Goal: Task Accomplishment & Management: Manage account settings

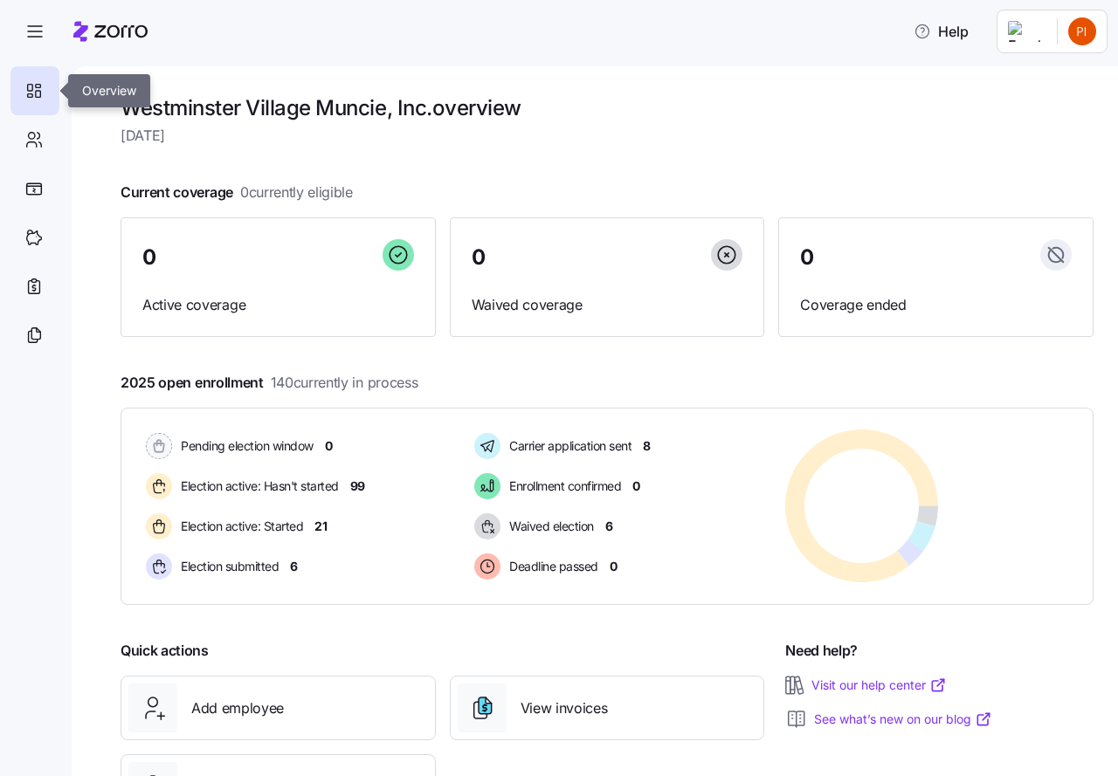
click at [38, 90] on icon at bounding box center [33, 90] width 19 height 21
click at [38, 137] on icon at bounding box center [33, 139] width 19 height 21
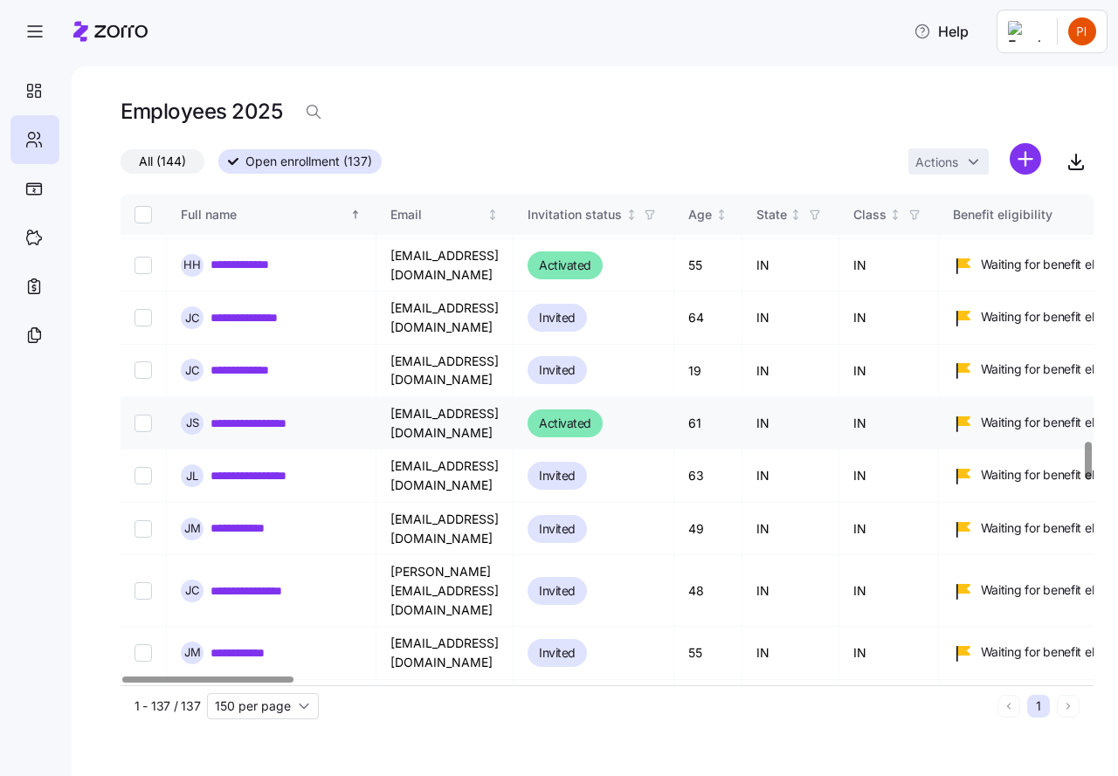
scroll to position [3209, 0]
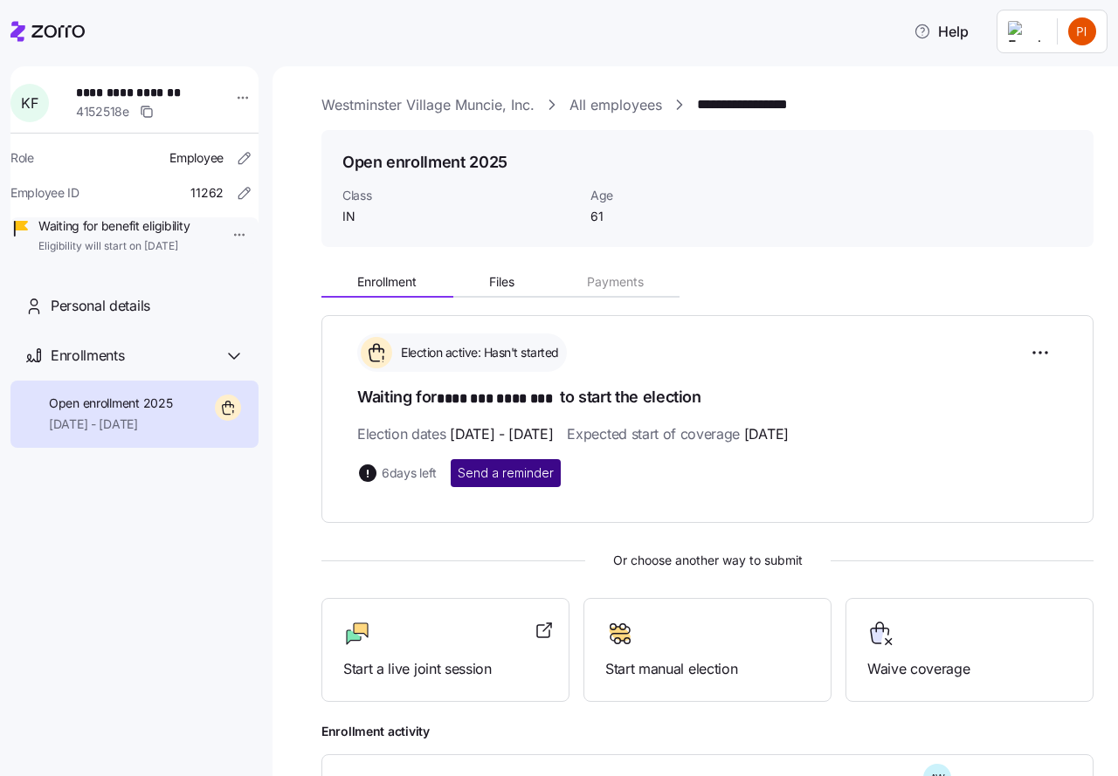
click at [506, 471] on span "Send a reminder" at bounding box center [506, 473] width 96 height 17
click at [396, 108] on link "Westminster Village Muncie, Inc." at bounding box center [427, 105] width 213 height 22
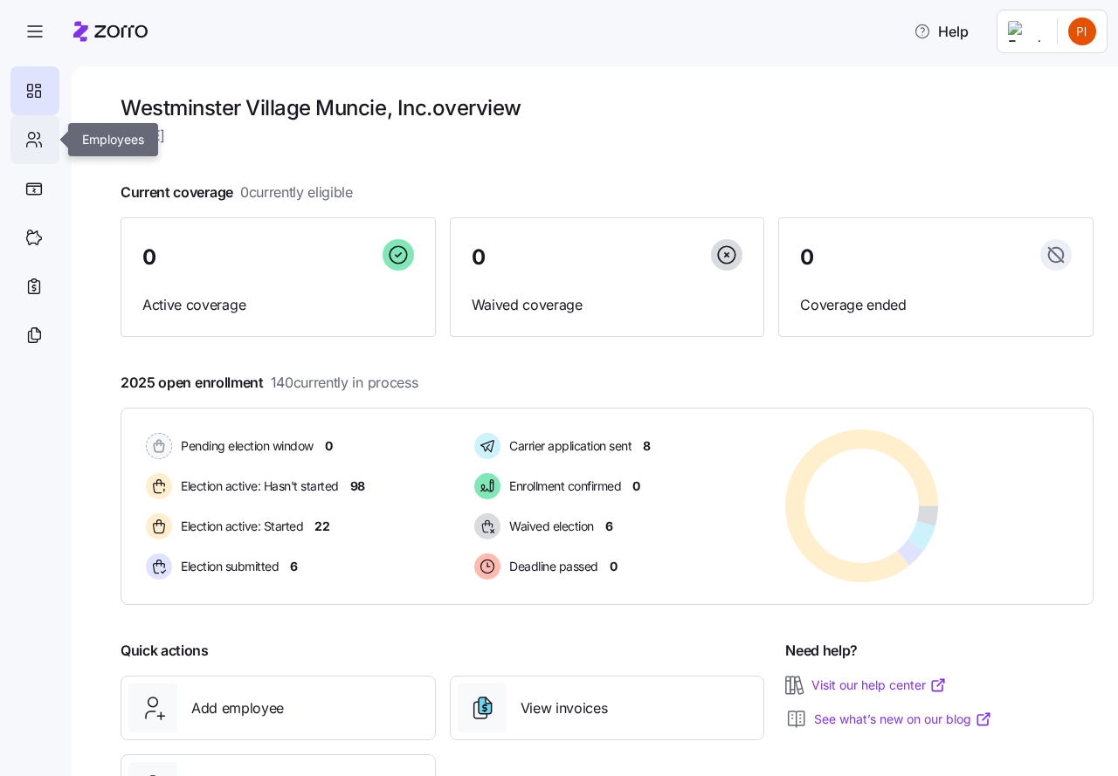
click at [31, 137] on icon at bounding box center [33, 139] width 19 height 21
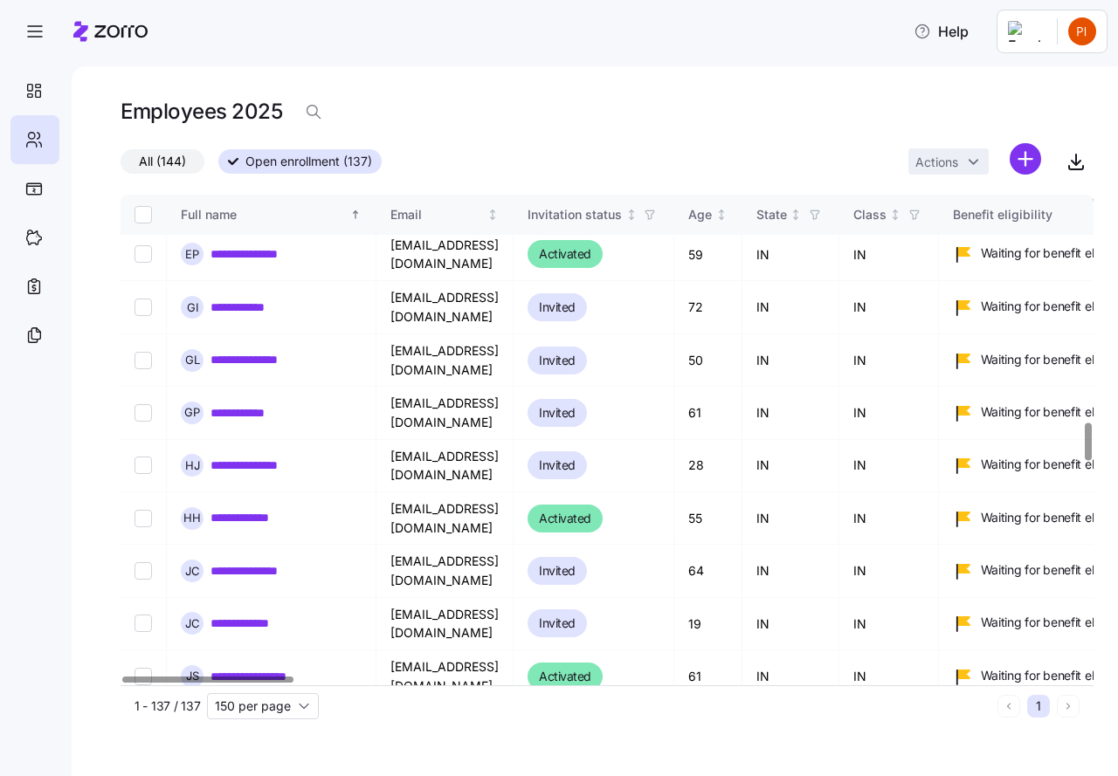
scroll to position [2969, 0]
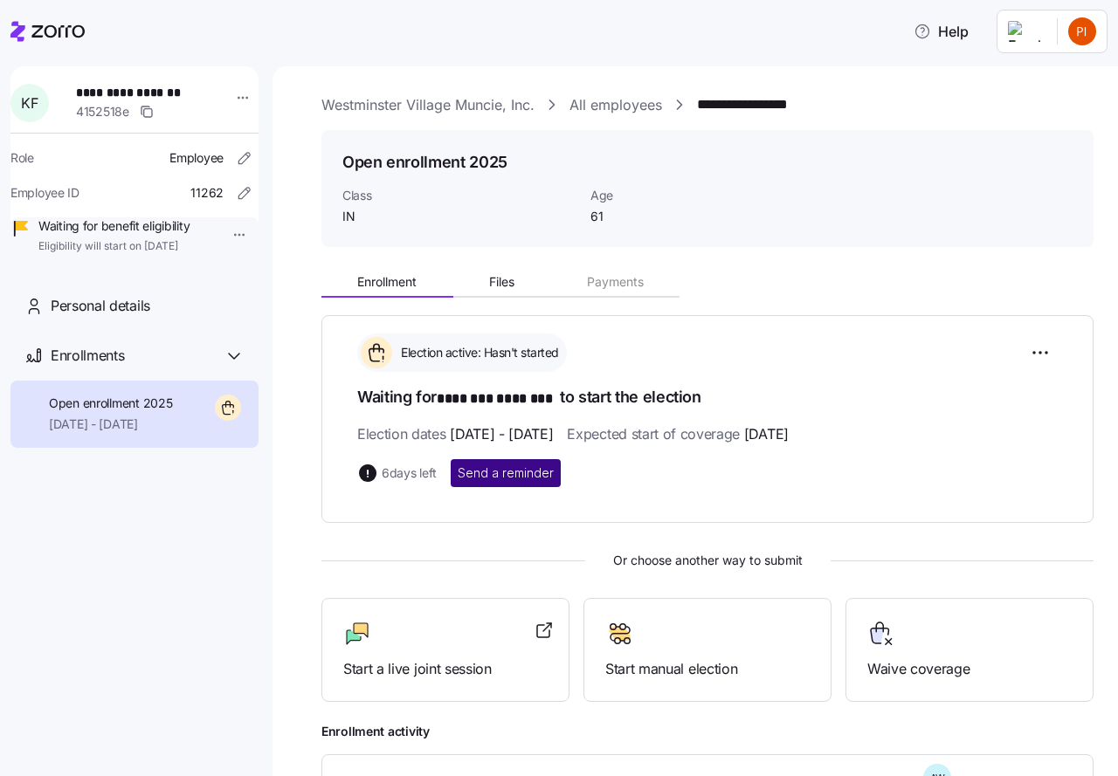
click at [491, 472] on span "Send a reminder" at bounding box center [506, 473] width 96 height 17
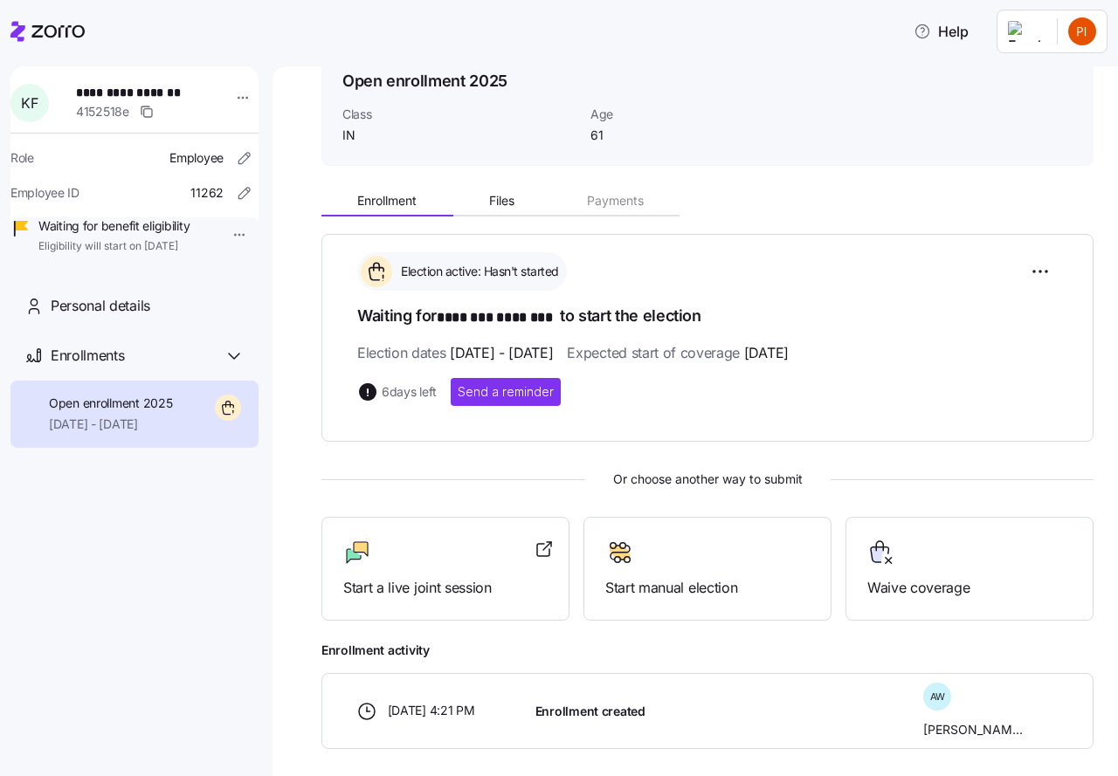
scroll to position [129, 0]
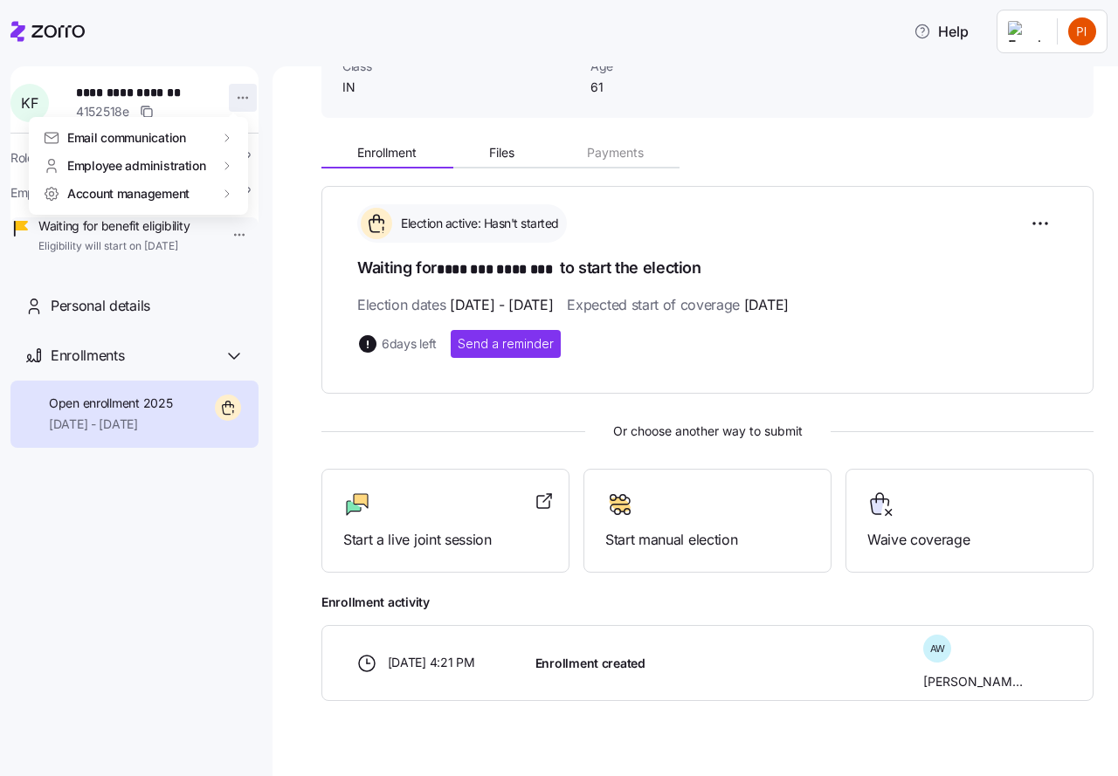
click at [230, 98] on html "**********" at bounding box center [559, 383] width 1118 height 766
click at [770, 220] on html "**********" at bounding box center [559, 383] width 1118 height 766
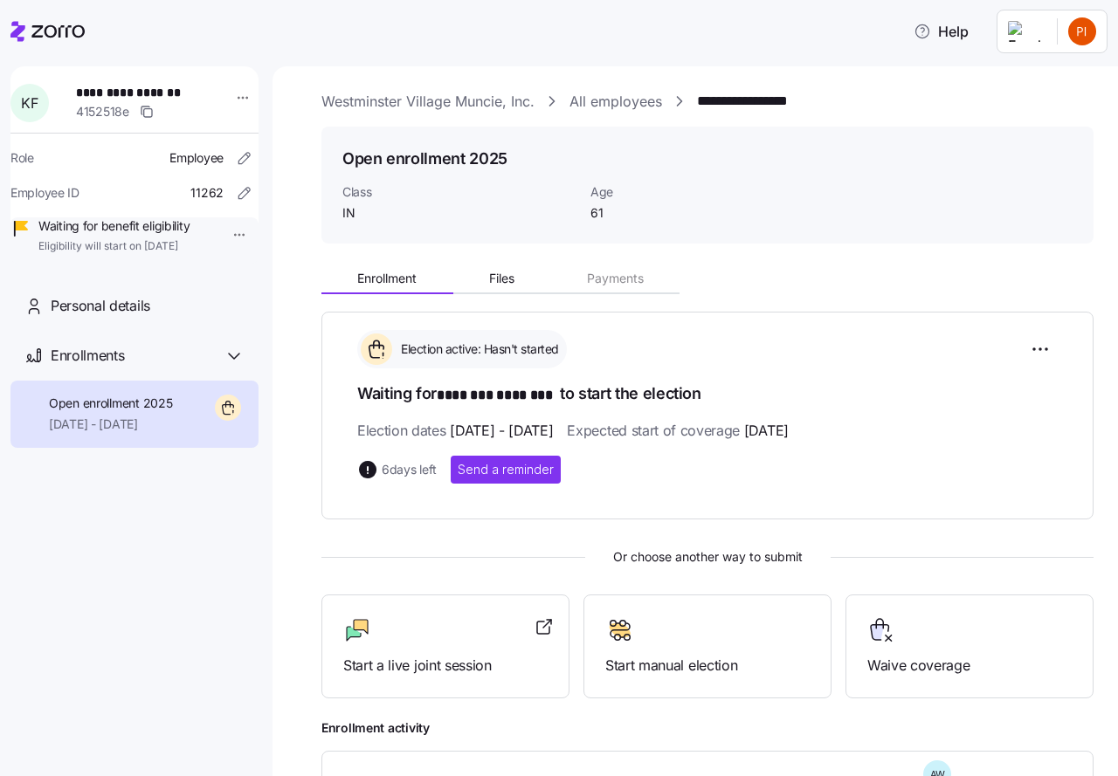
scroll to position [0, 0]
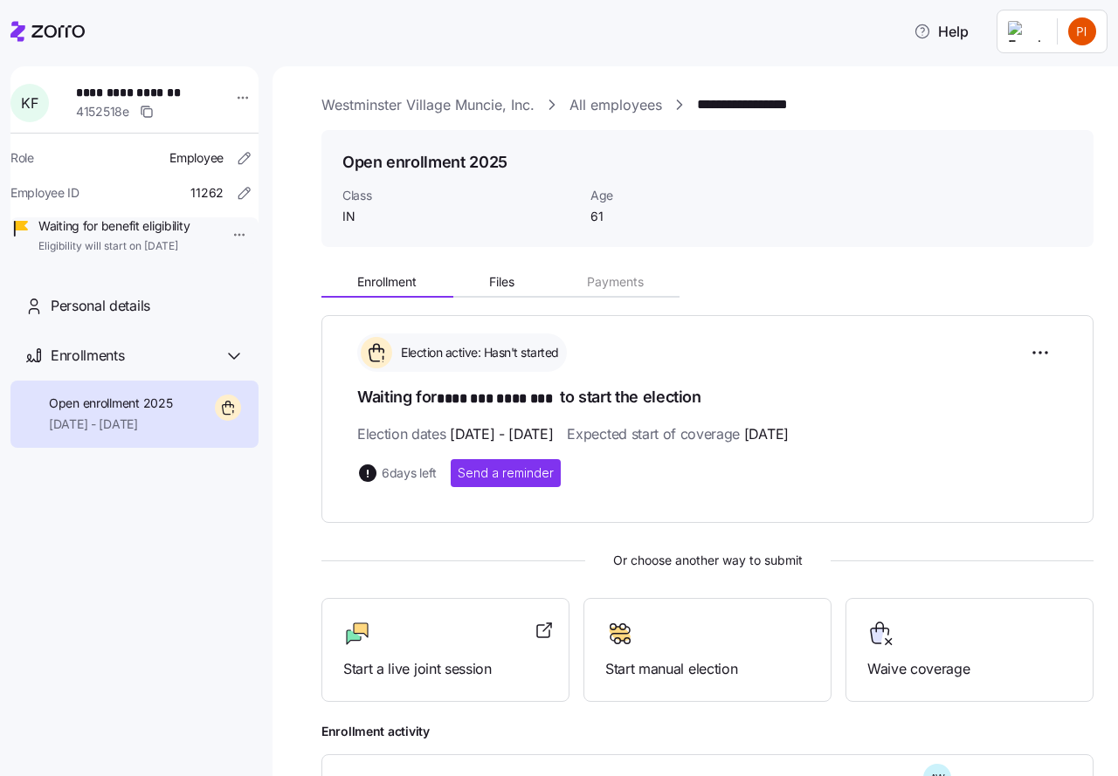
click at [593, 100] on link "All employees" at bounding box center [615, 105] width 93 height 22
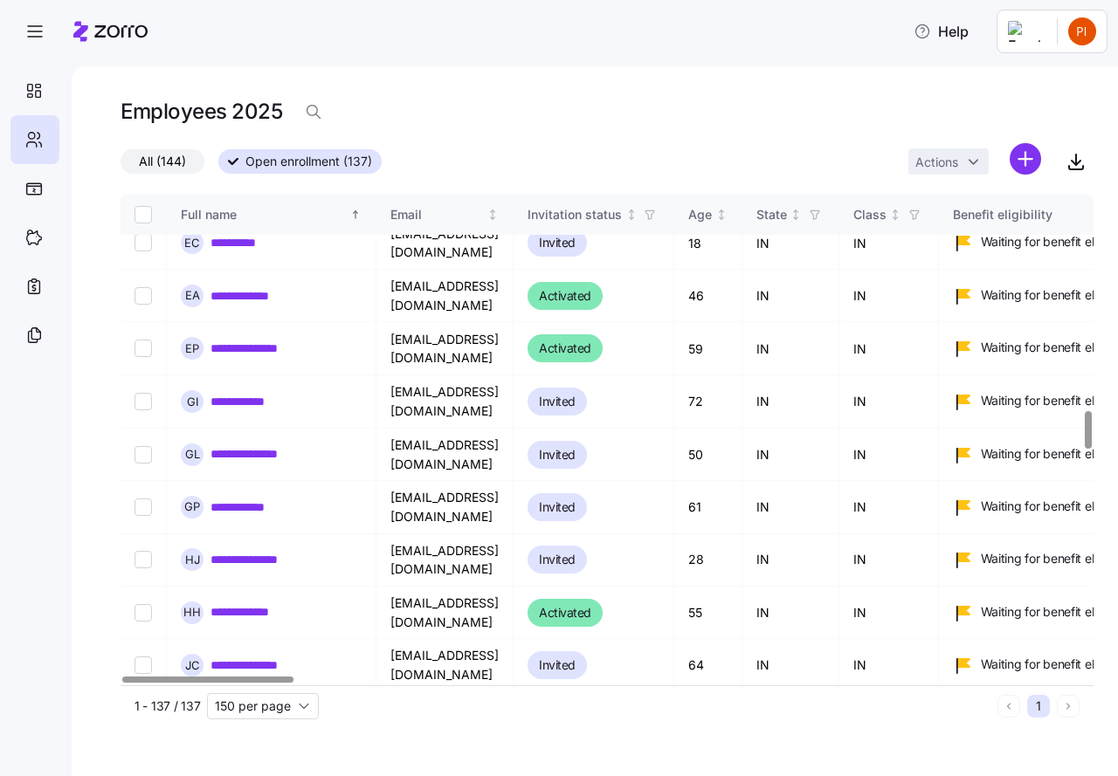
scroll to position [3013, 0]
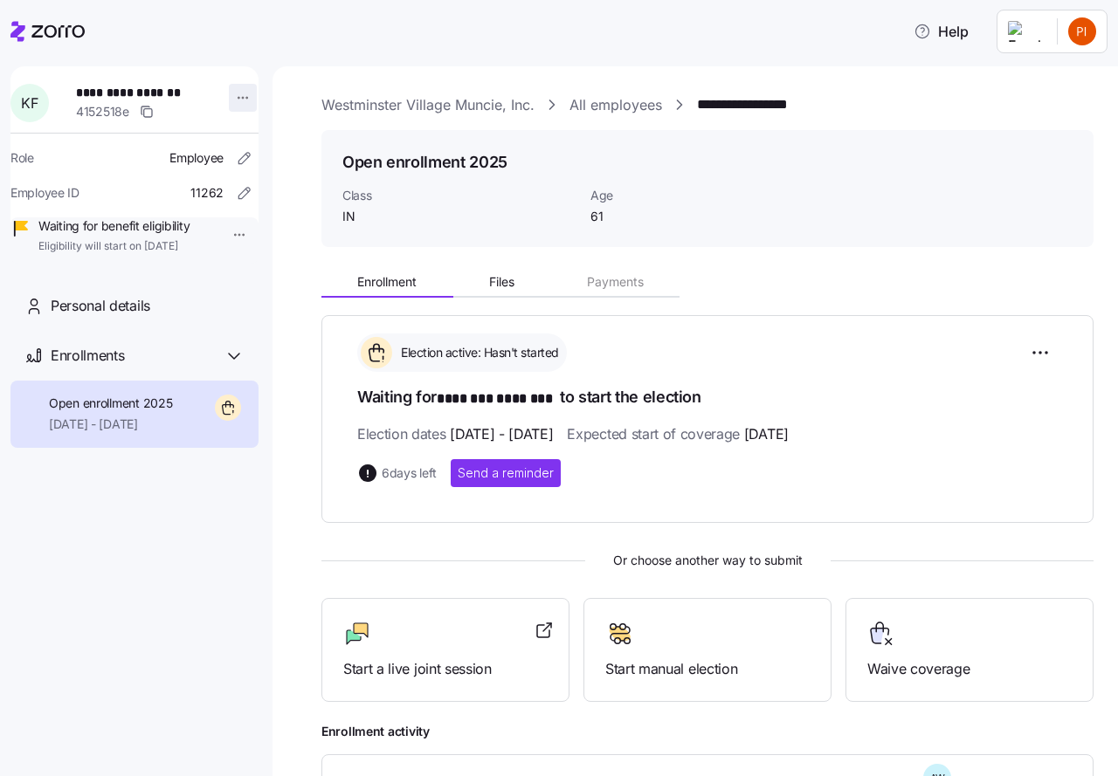
click at [238, 99] on html "**********" at bounding box center [559, 383] width 1118 height 766
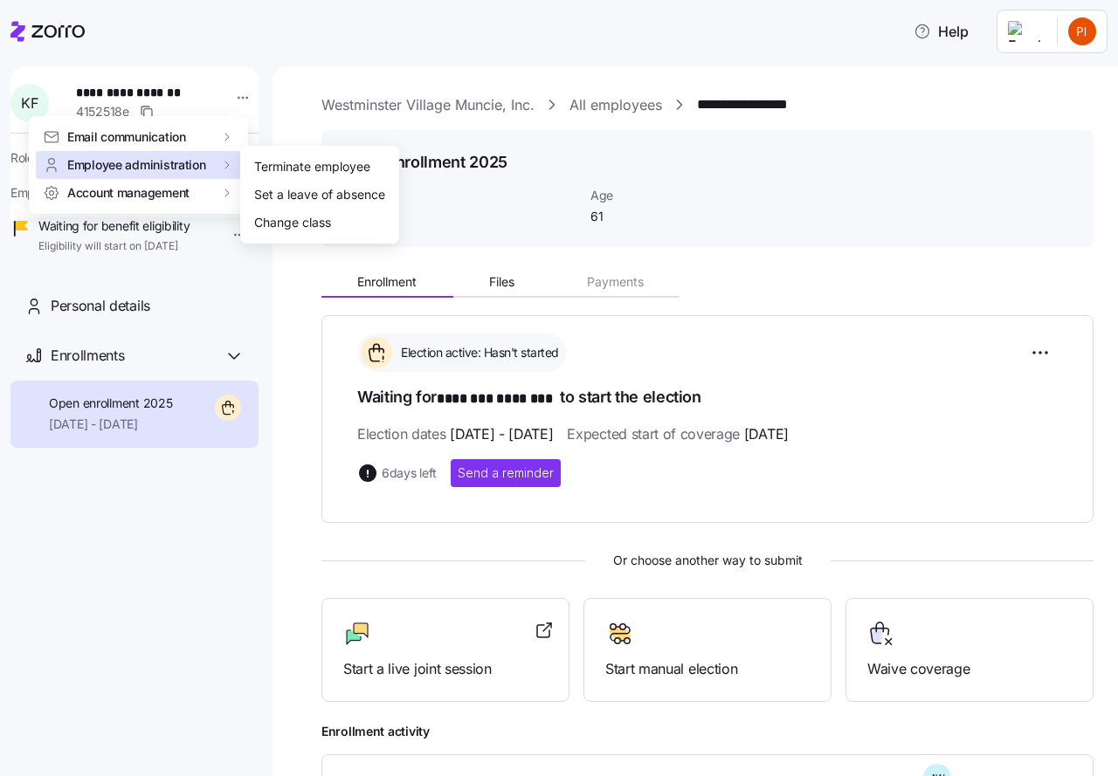
click at [173, 161] on span "Employee administration" at bounding box center [136, 164] width 139 height 17
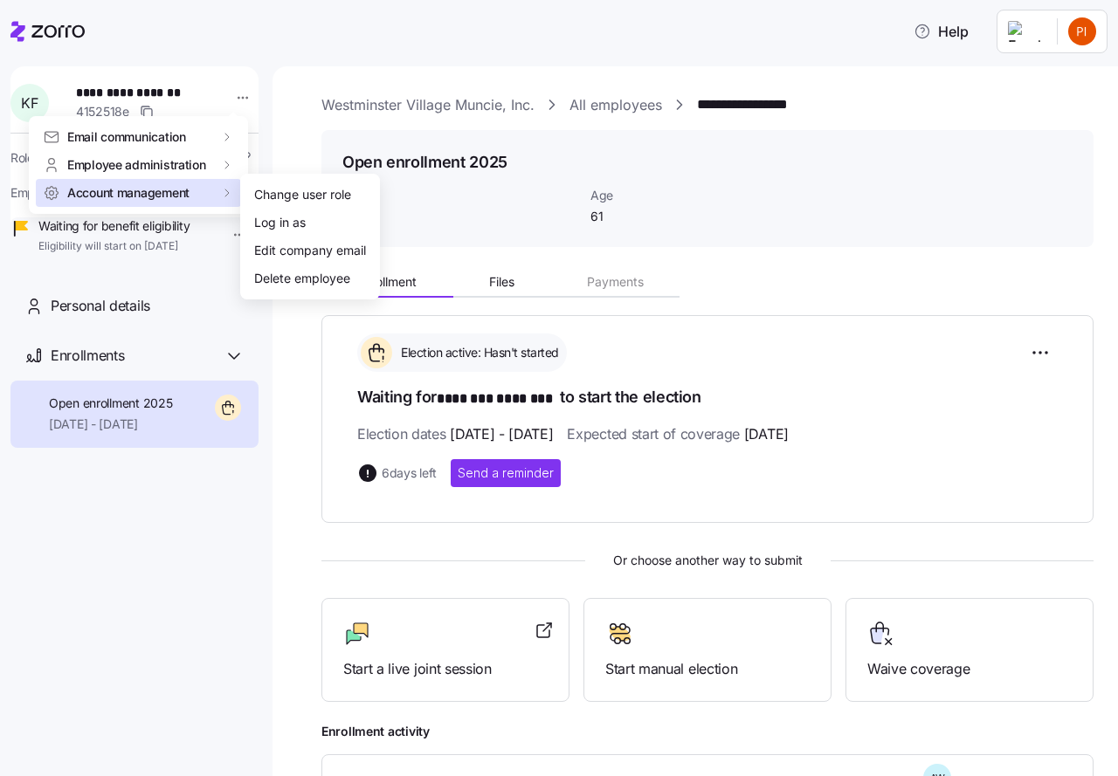
click at [170, 189] on span "Account management" at bounding box center [128, 192] width 122 height 17
click at [264, 252] on div "Edit company email" at bounding box center [310, 250] width 112 height 19
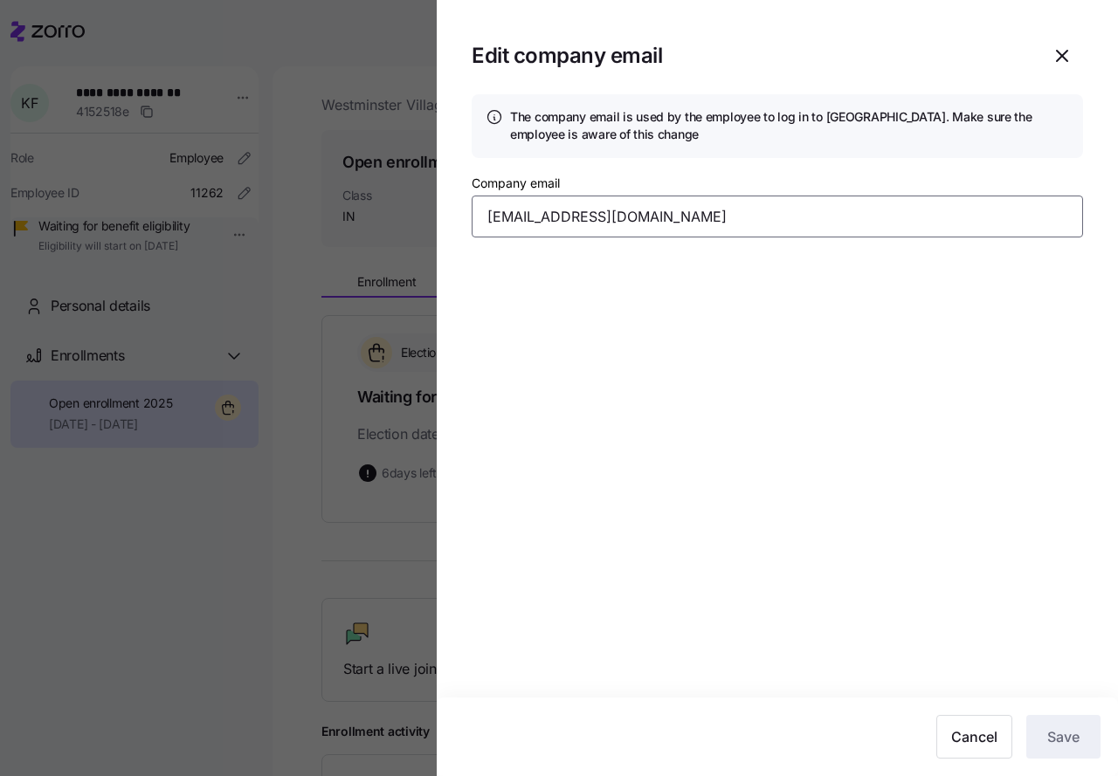
click at [674, 213] on input "[EMAIL_ADDRESS][DOMAIN_NAME]" at bounding box center [777, 217] width 611 height 42
type input "[EMAIL_ADDRESS][DOMAIN_NAME]"
click at [1060, 740] on span "Save" at bounding box center [1063, 737] width 32 height 21
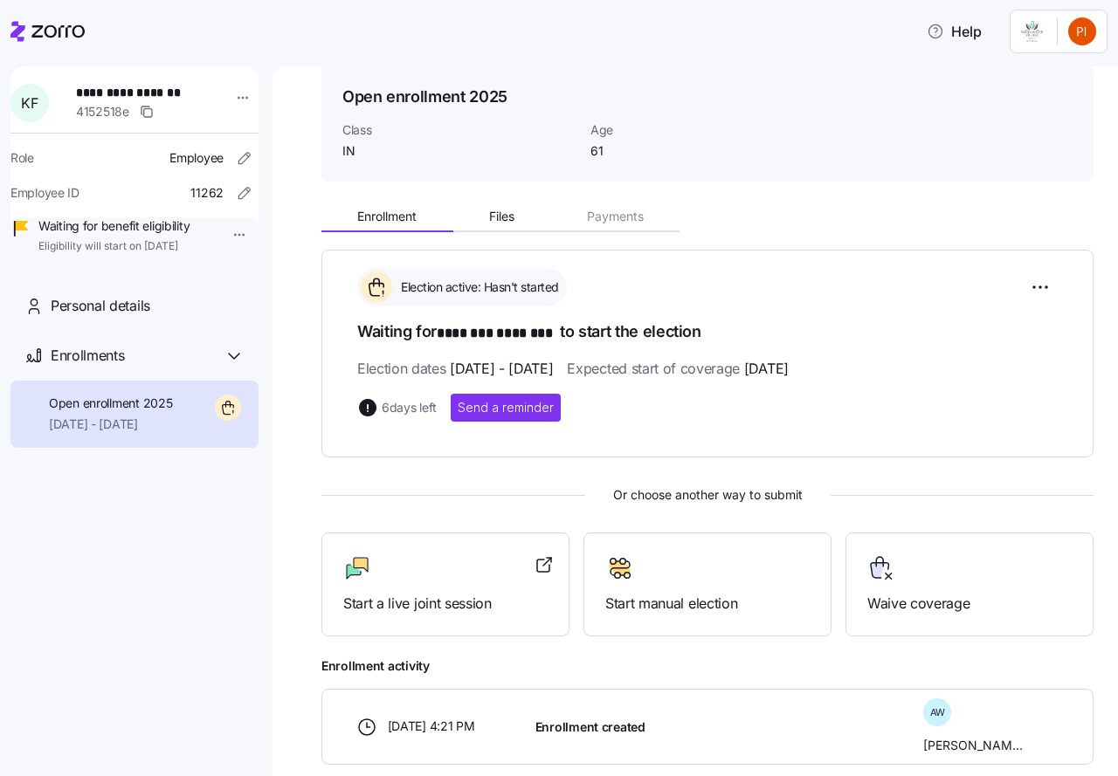
scroll to position [129, 0]
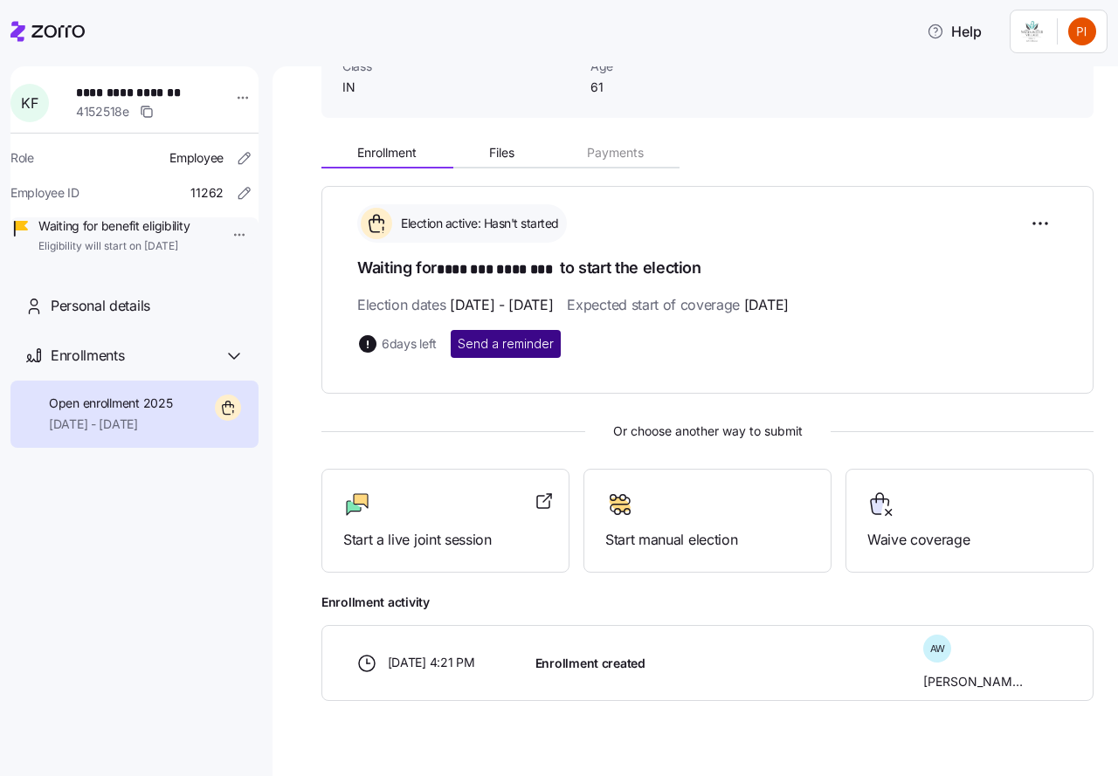
click at [489, 341] on span "Send a reminder" at bounding box center [506, 343] width 96 height 17
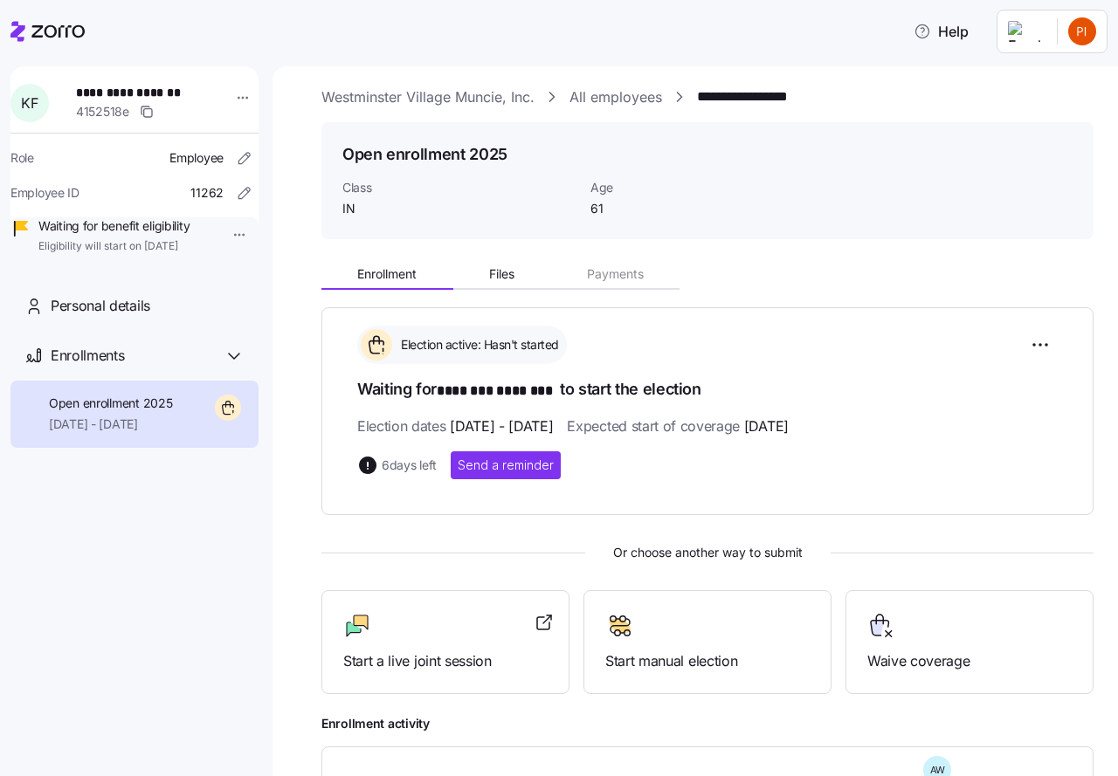
scroll to position [0, 0]
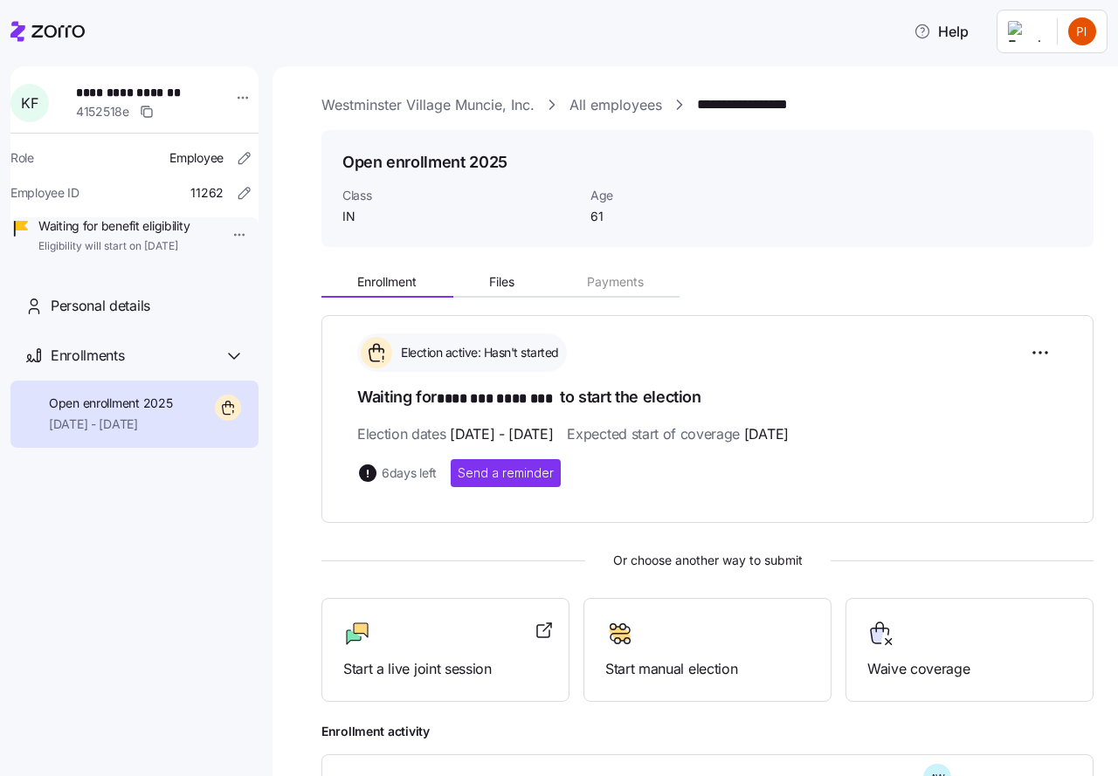
click at [431, 103] on link "Westminster Village Muncie, Inc." at bounding box center [427, 105] width 213 height 22
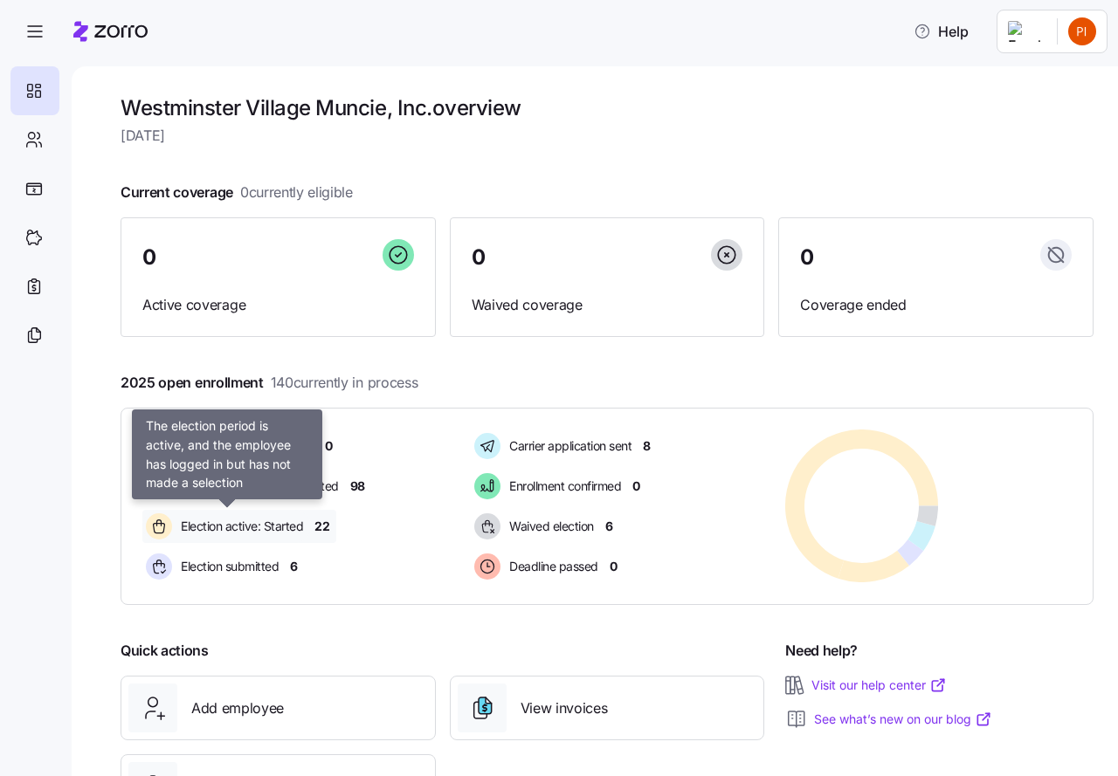
click at [263, 528] on span "Election active: Started" at bounding box center [239, 526] width 127 height 17
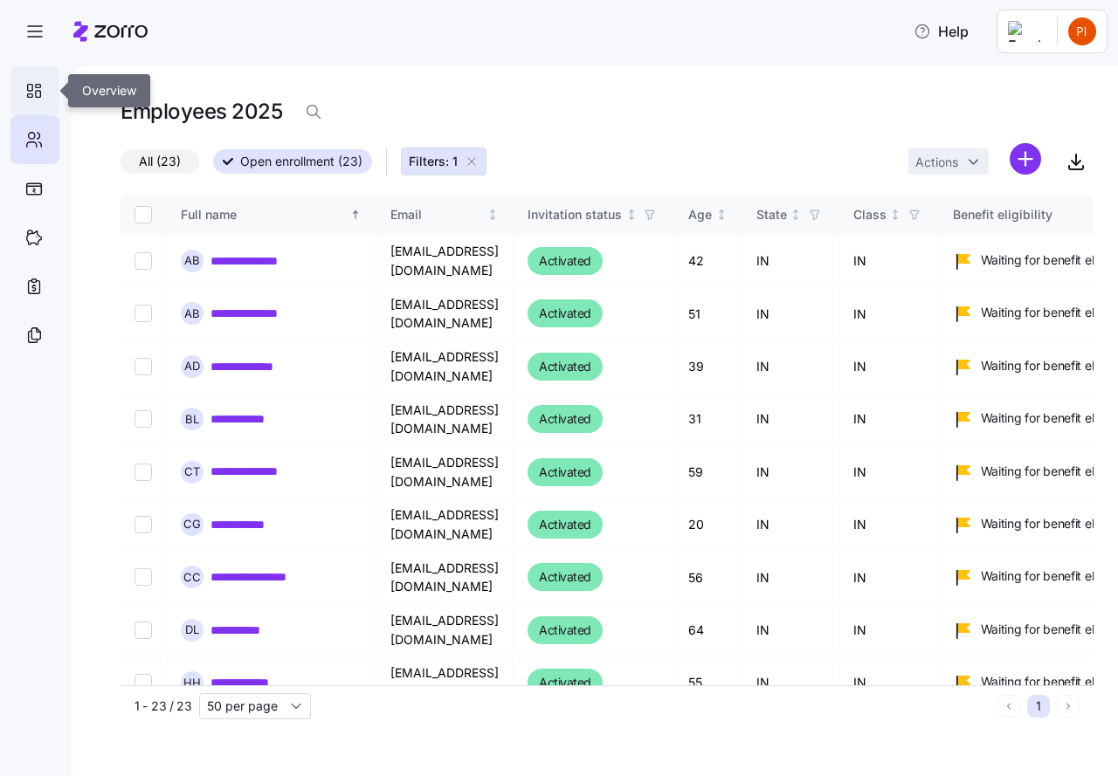
click at [33, 95] on icon at bounding box center [33, 90] width 19 height 21
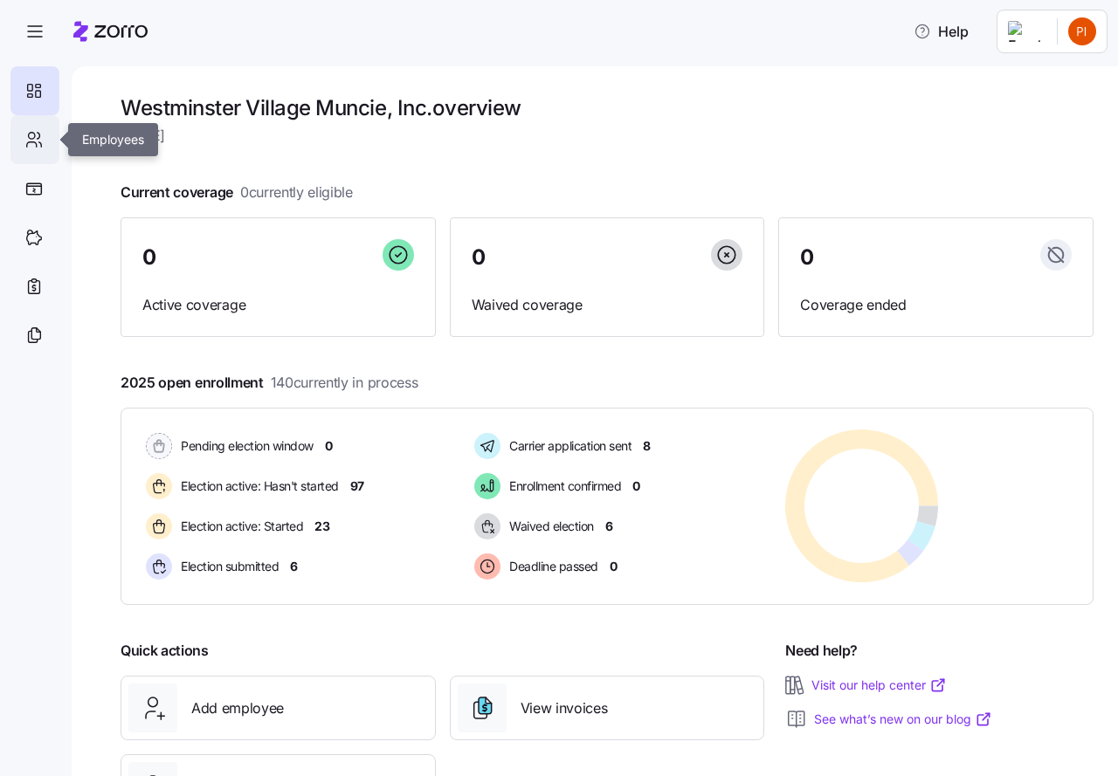
click at [39, 142] on icon at bounding box center [40, 144] width 3 height 4
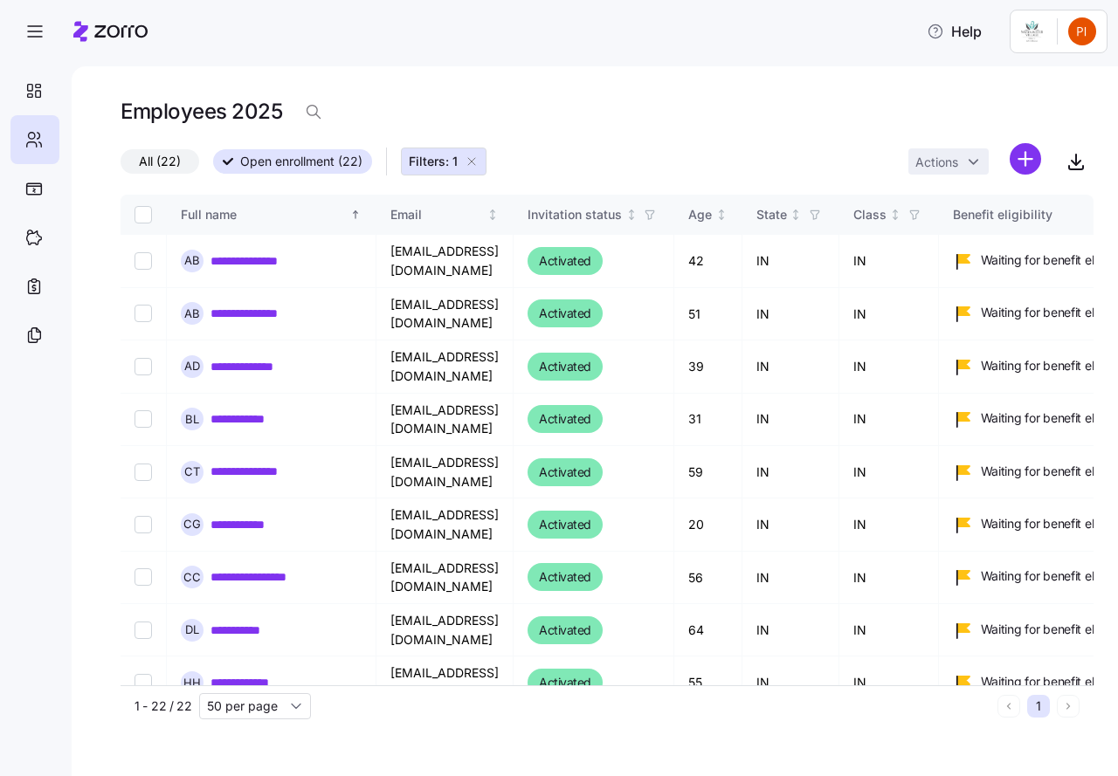
click at [473, 161] on icon "button" at bounding box center [472, 162] width 14 height 14
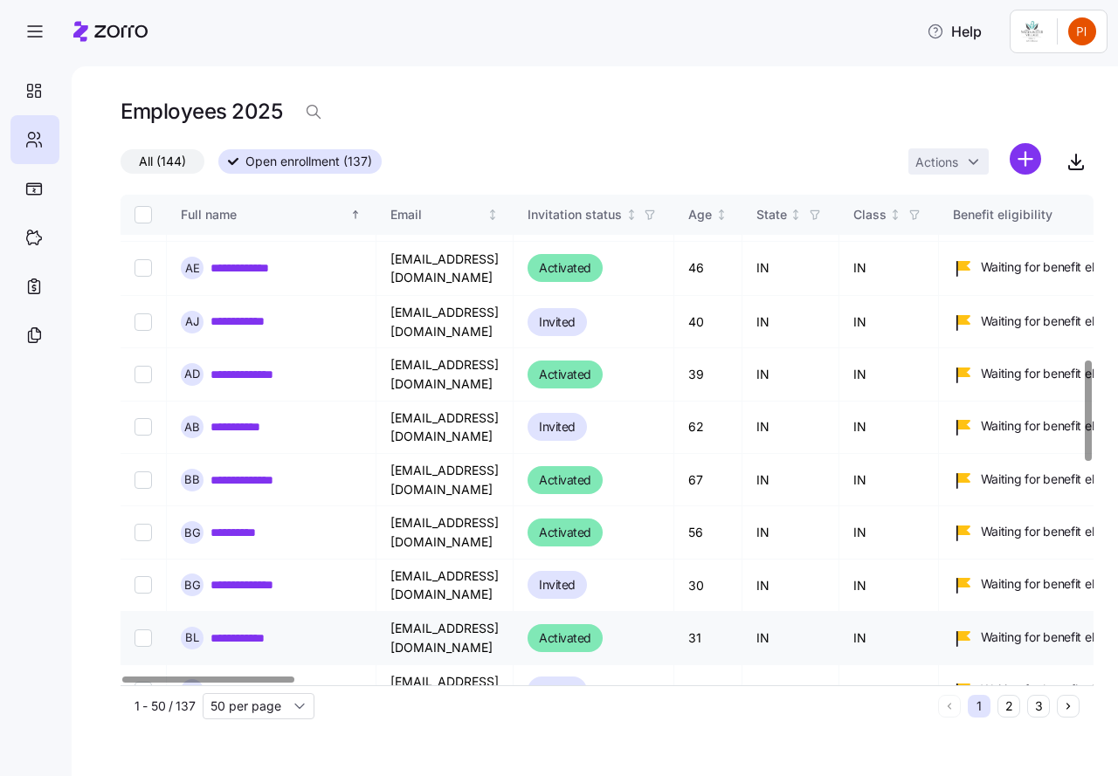
scroll to position [830, 0]
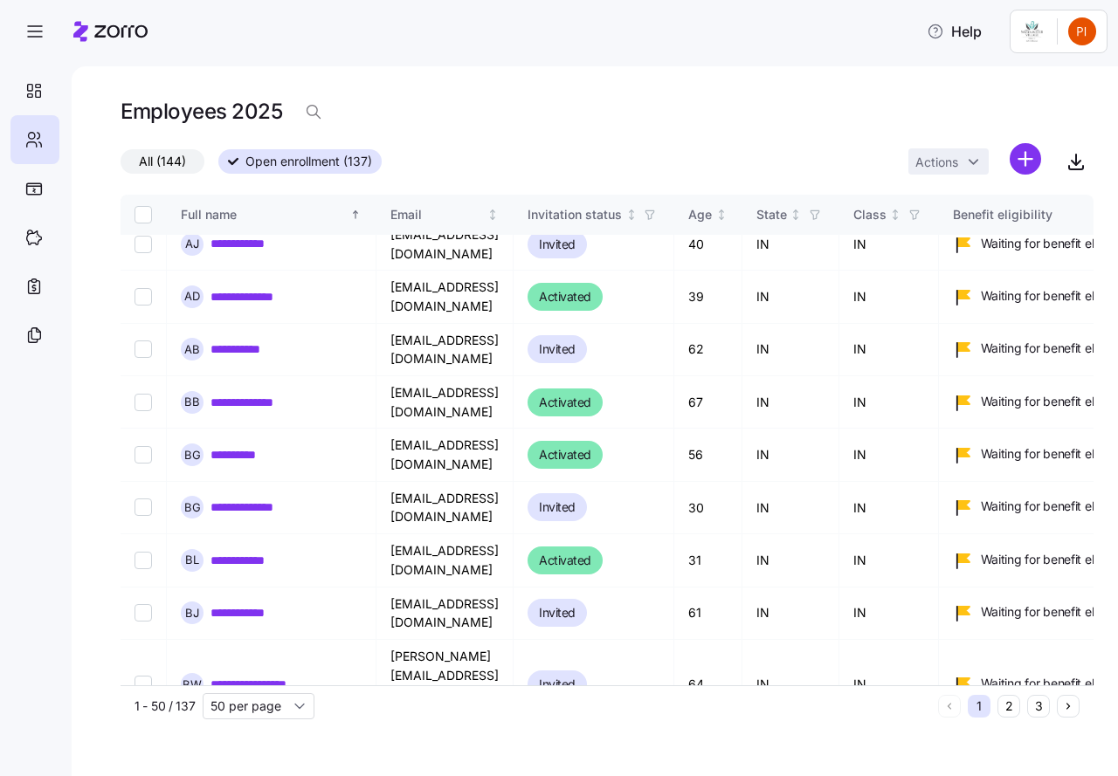
click at [1065, 709] on icon "Next page" at bounding box center [1068, 706] width 12 height 12
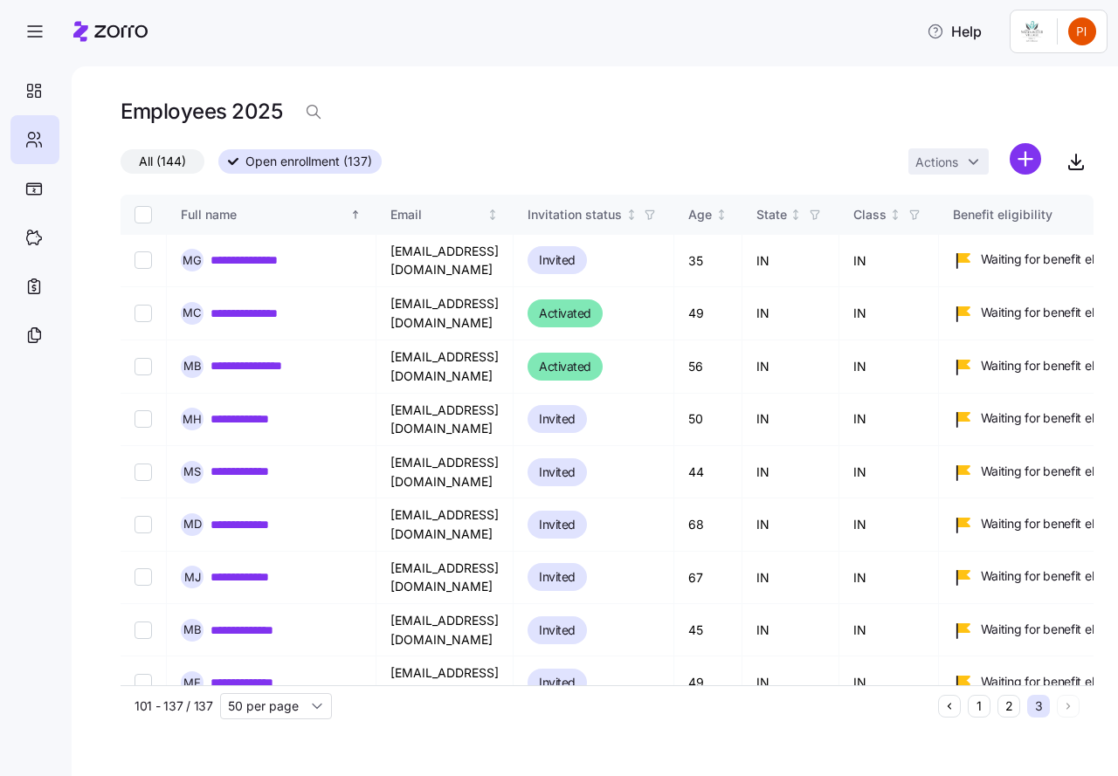
click at [954, 706] on icon "Previous page" at bounding box center [949, 706] width 12 height 12
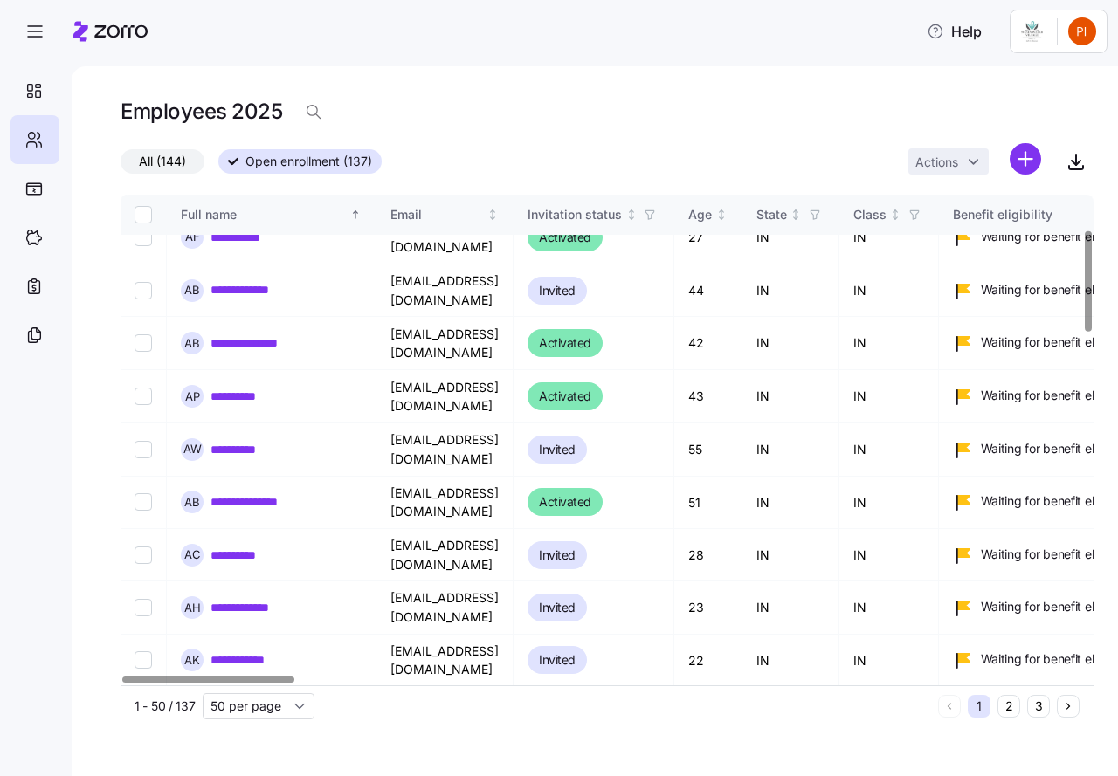
scroll to position [284, 0]
